Goal: Task Accomplishment & Management: Manage account settings

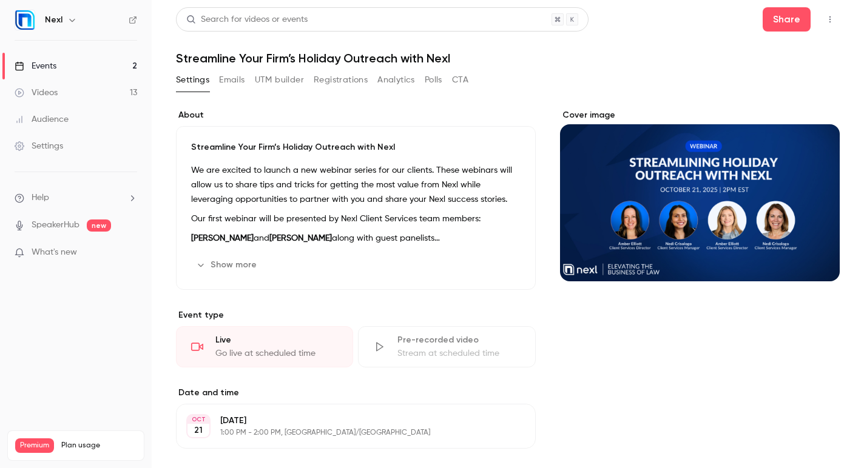
click at [227, 81] on button "Emails" at bounding box center [231, 79] width 25 height 19
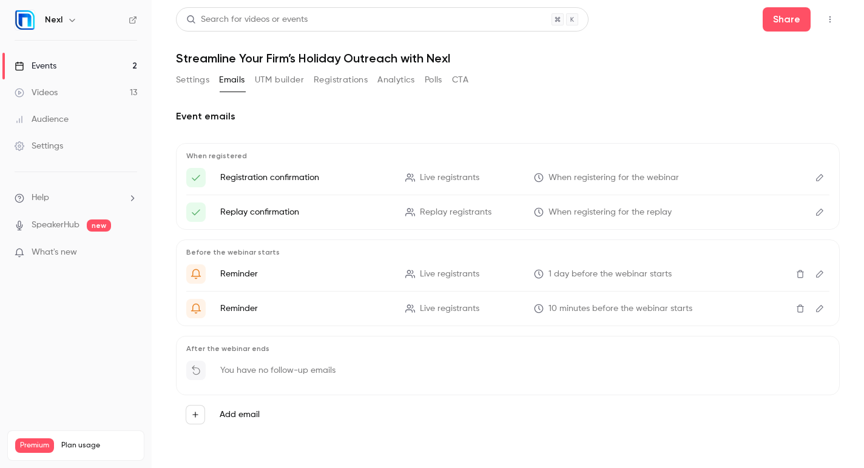
click at [824, 174] on button "Edit" at bounding box center [819, 177] width 19 height 19
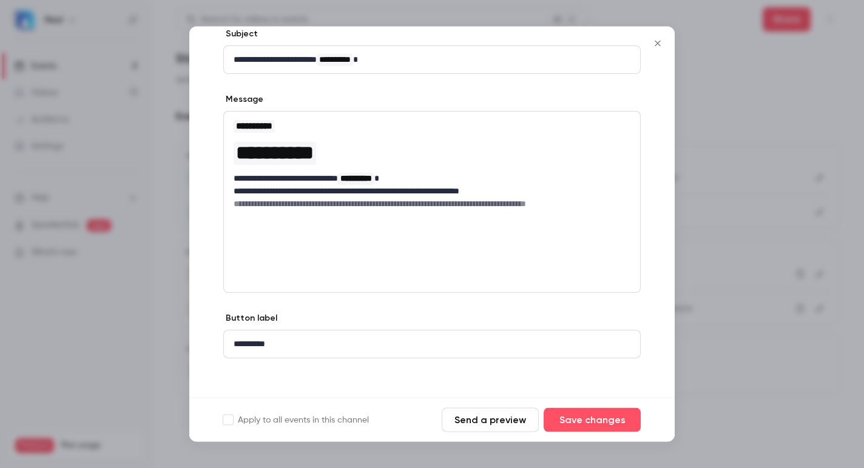
scroll to position [76, 0]
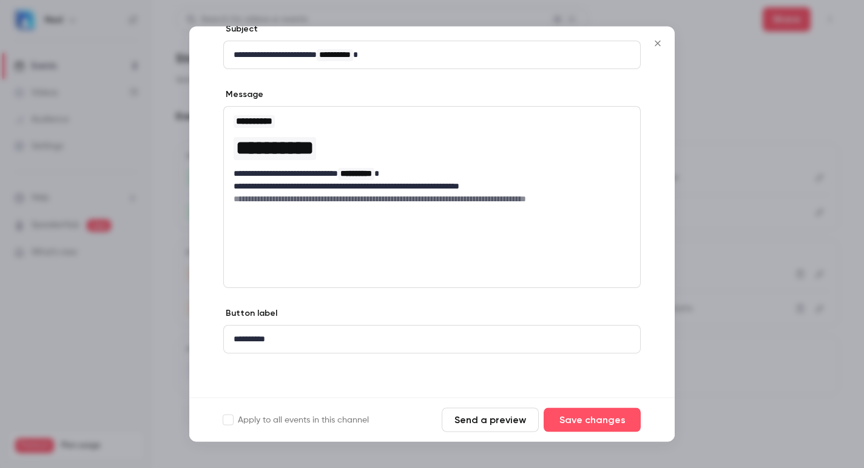
drag, startPoint x: 474, startPoint y: 420, endPoint x: 426, endPoint y: 375, distance: 66.1
click at [425, 374] on form "**********" at bounding box center [431, 235] width 485 height 416
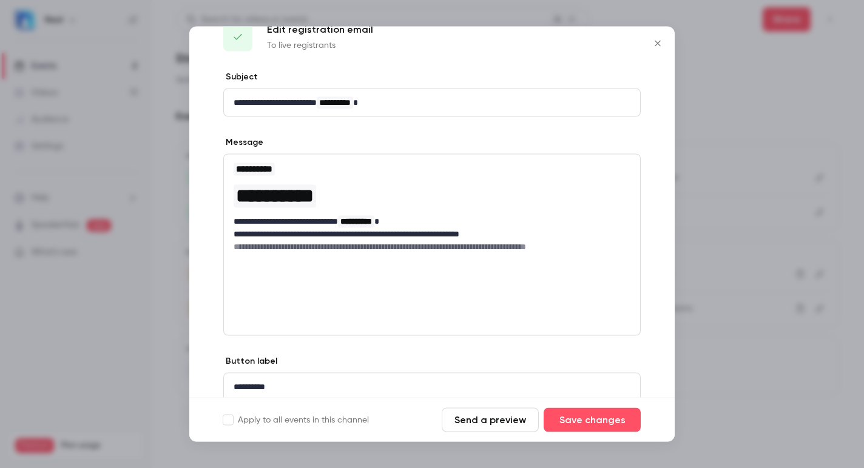
scroll to position [0, 0]
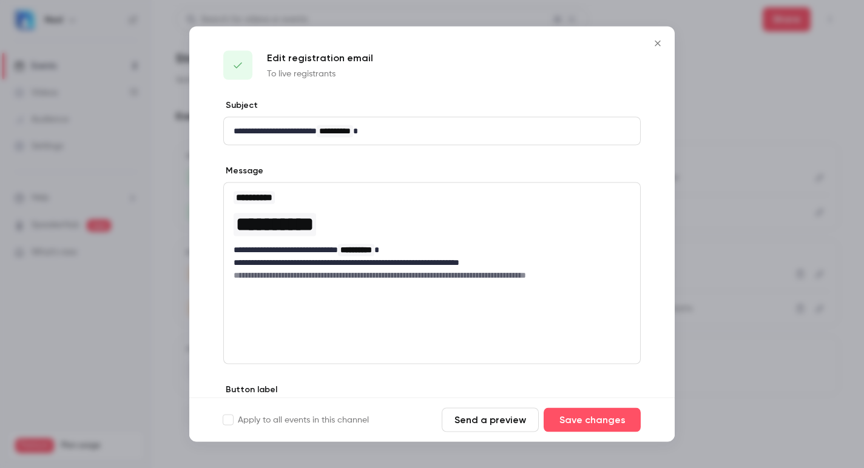
click at [661, 50] on button "Close" at bounding box center [657, 44] width 24 height 24
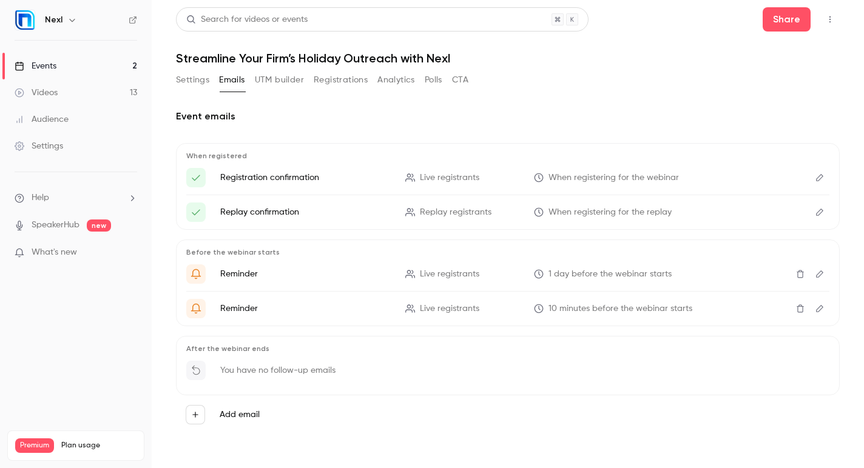
click at [431, 180] on span "Live registrants" at bounding box center [449, 178] width 59 height 13
click at [424, 214] on span "Replay registrants" at bounding box center [456, 212] width 72 height 13
click at [819, 210] on icon "Edit" at bounding box center [820, 212] width 10 height 8
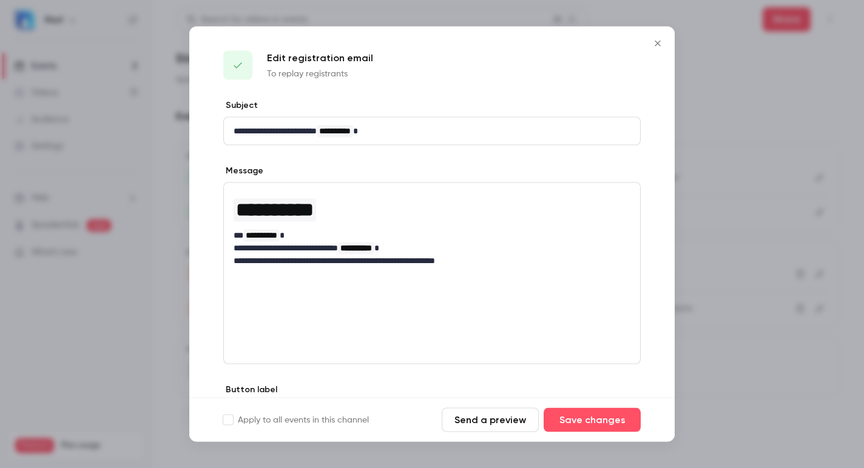
click at [651, 38] on button "Close" at bounding box center [657, 44] width 24 height 24
